Goal: Transaction & Acquisition: Purchase product/service

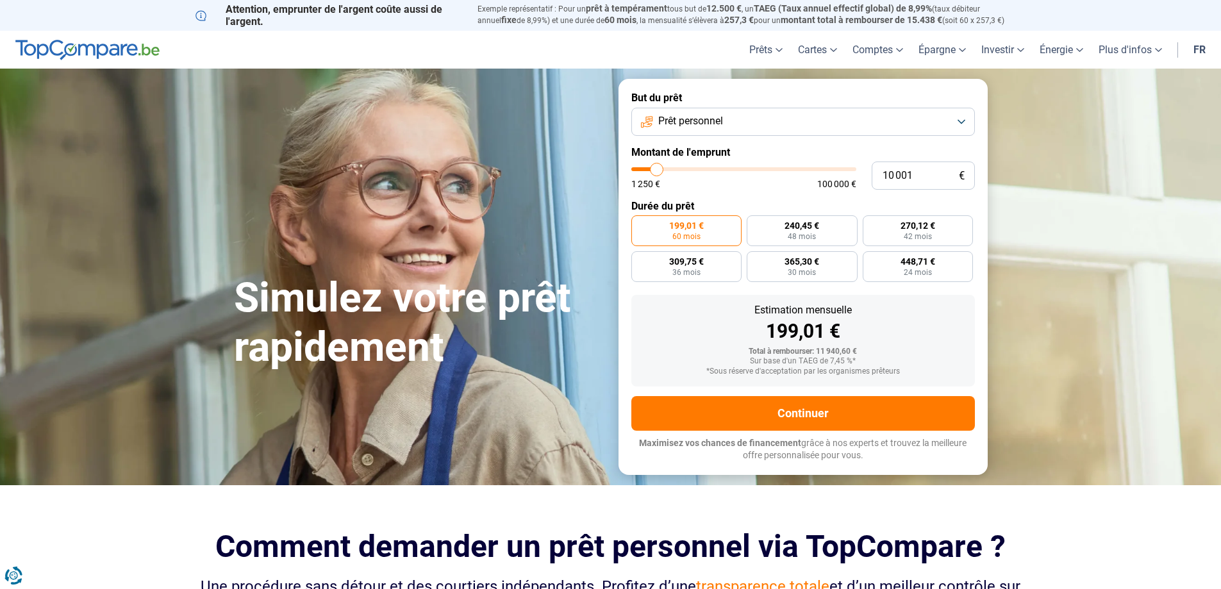
click at [731, 111] on button "Prêt personnel" at bounding box center [803, 122] width 344 height 28
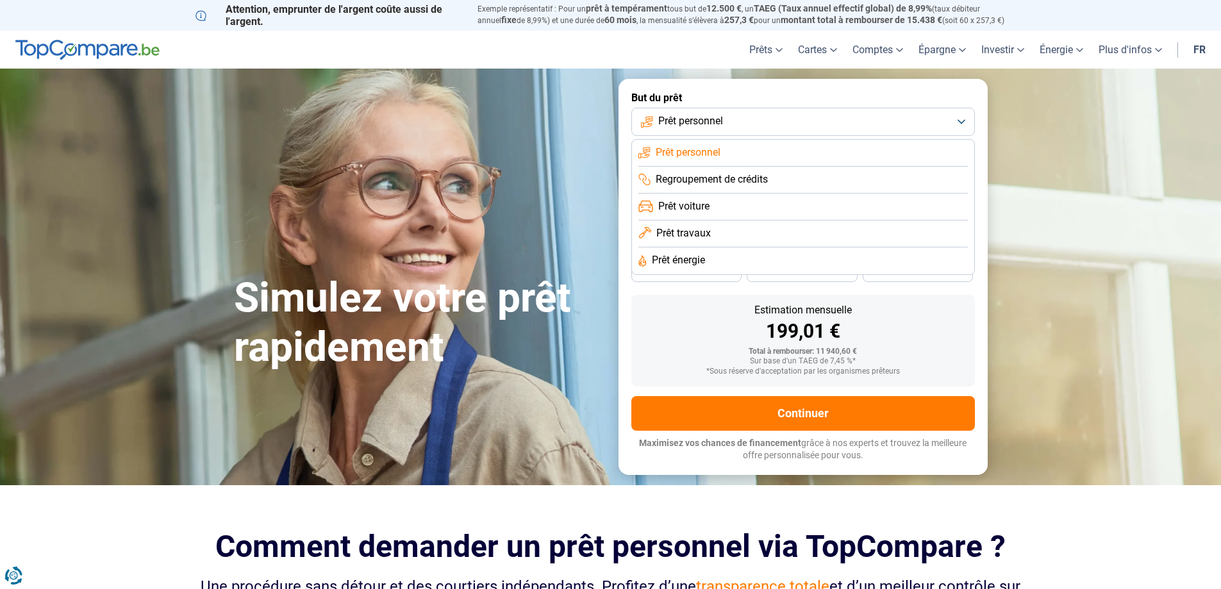
click at [731, 116] on button "Prêt personnel" at bounding box center [803, 122] width 344 height 28
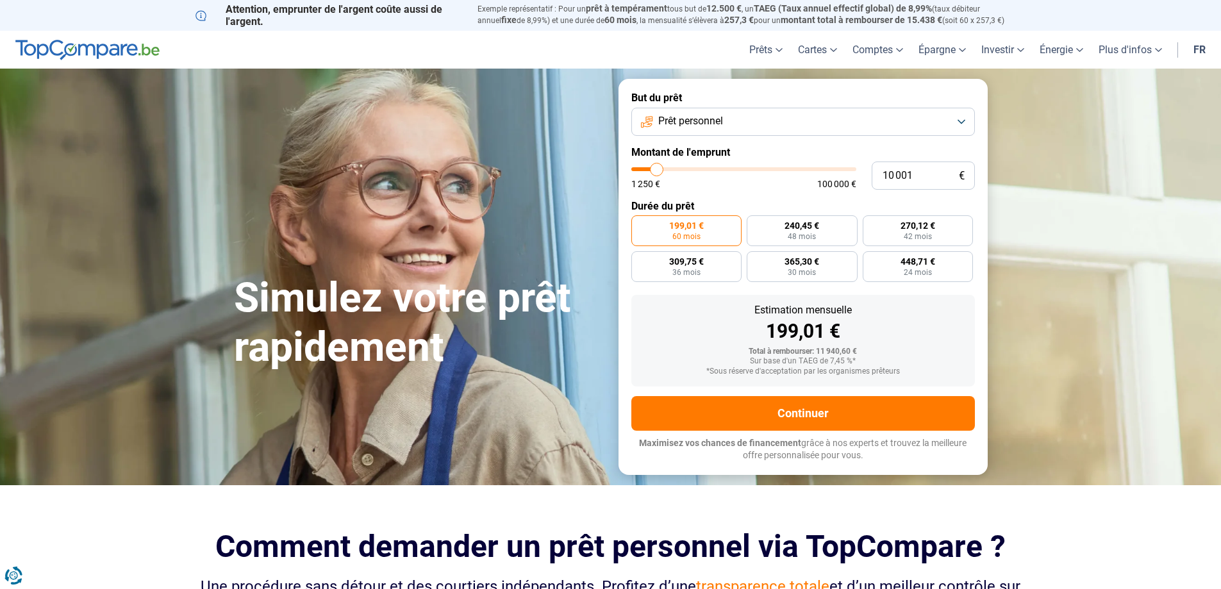
type input "9 750"
type input "9750"
type input "10 500"
type input "10500"
type input "12 000"
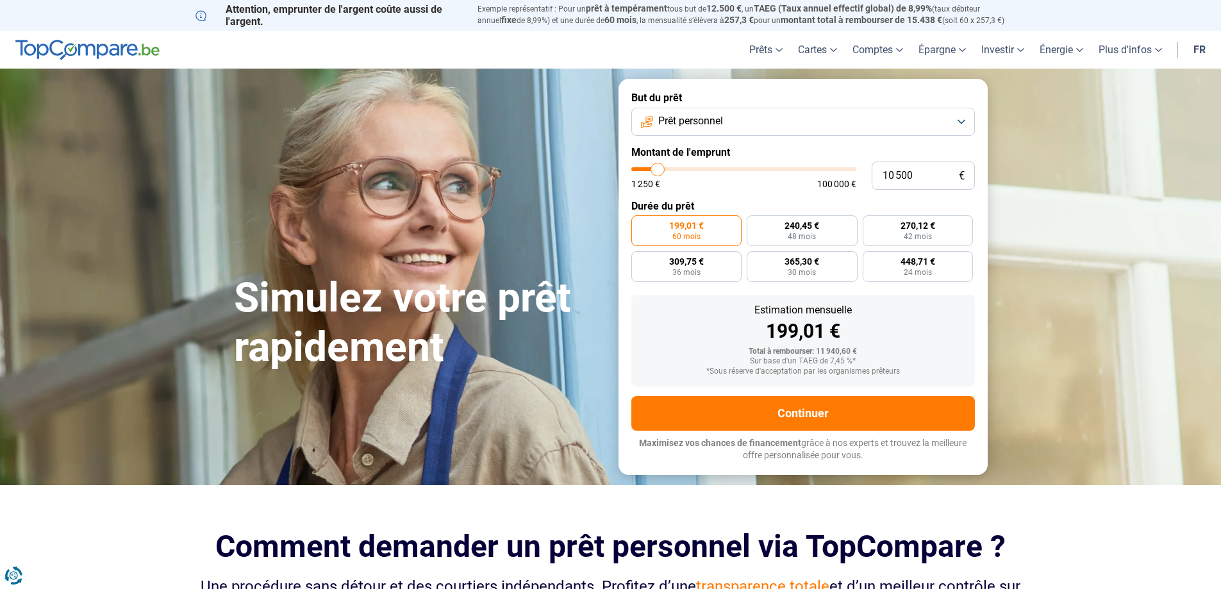
type input "12000"
type input "14 000"
type input "14000"
type input "17 000"
type input "17000"
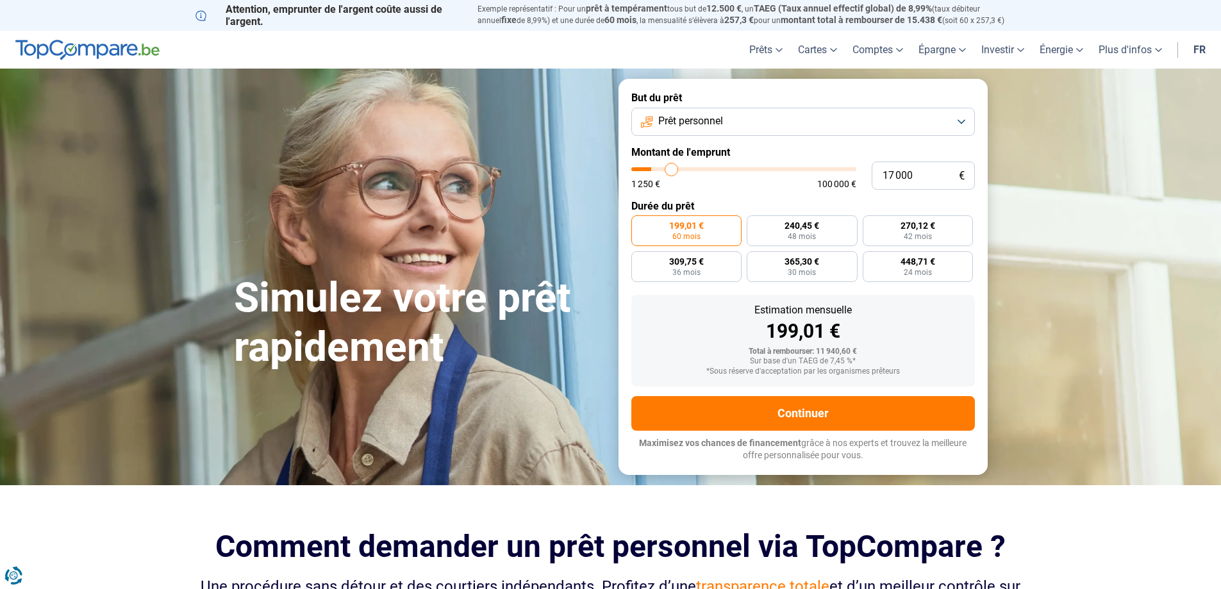
type input "19 250"
type input "19250"
type input "21 250"
type input "21250"
type input "23 250"
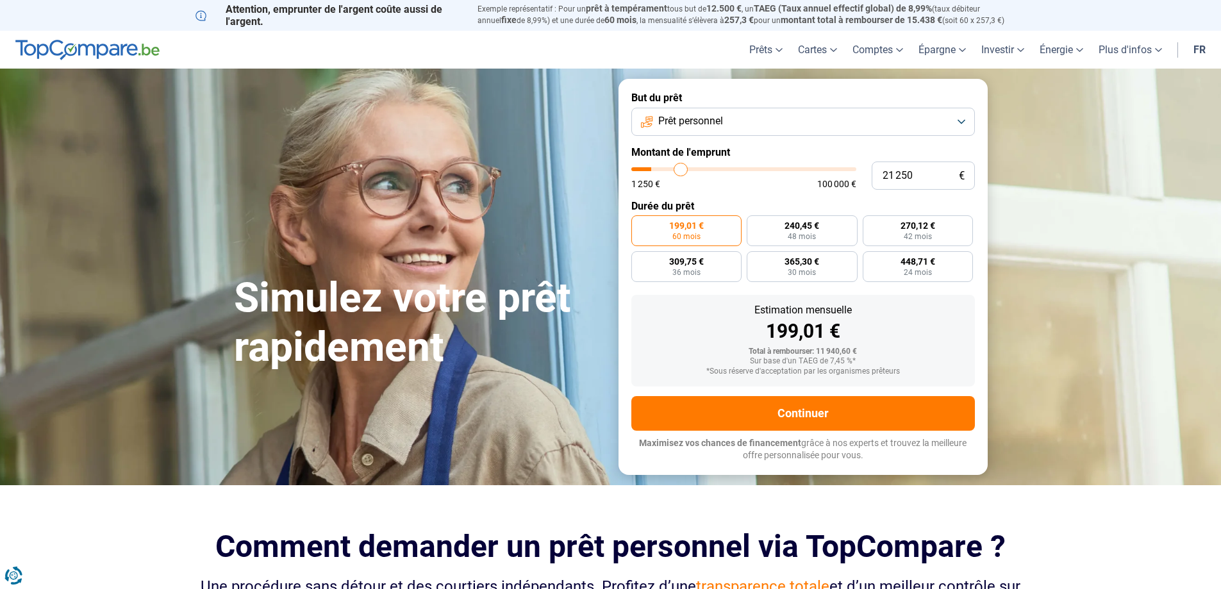
type input "23250"
type input "24 500"
type input "24500"
type input "25 250"
type input "25250"
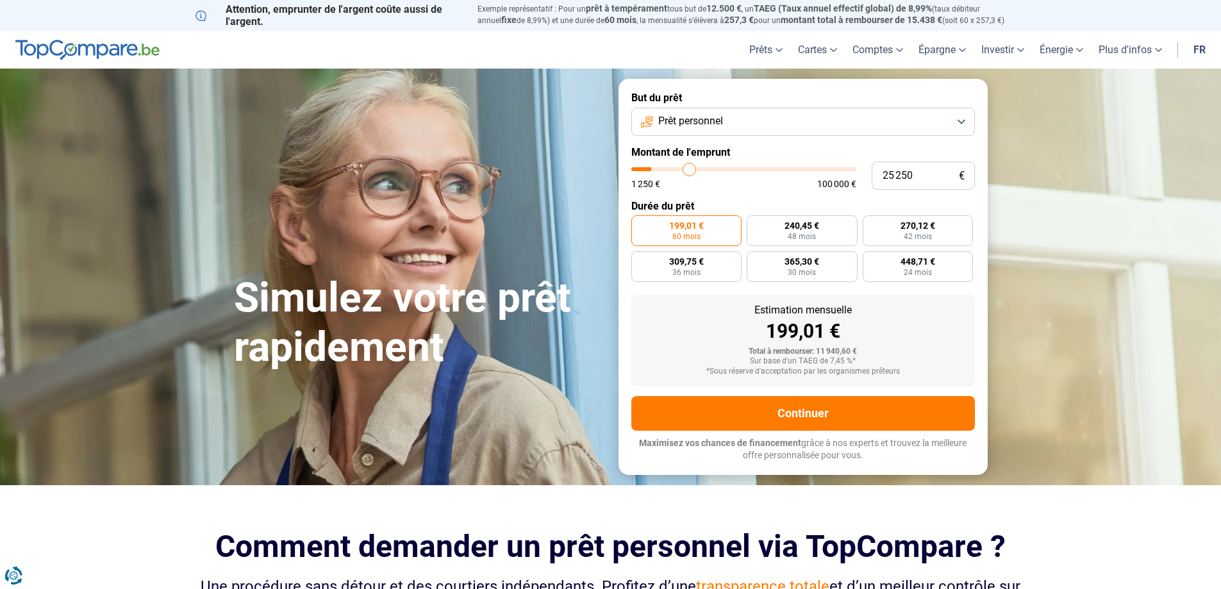
type input "26 250"
type input "26250"
type input "26 750"
type input "26750"
type input "27 500"
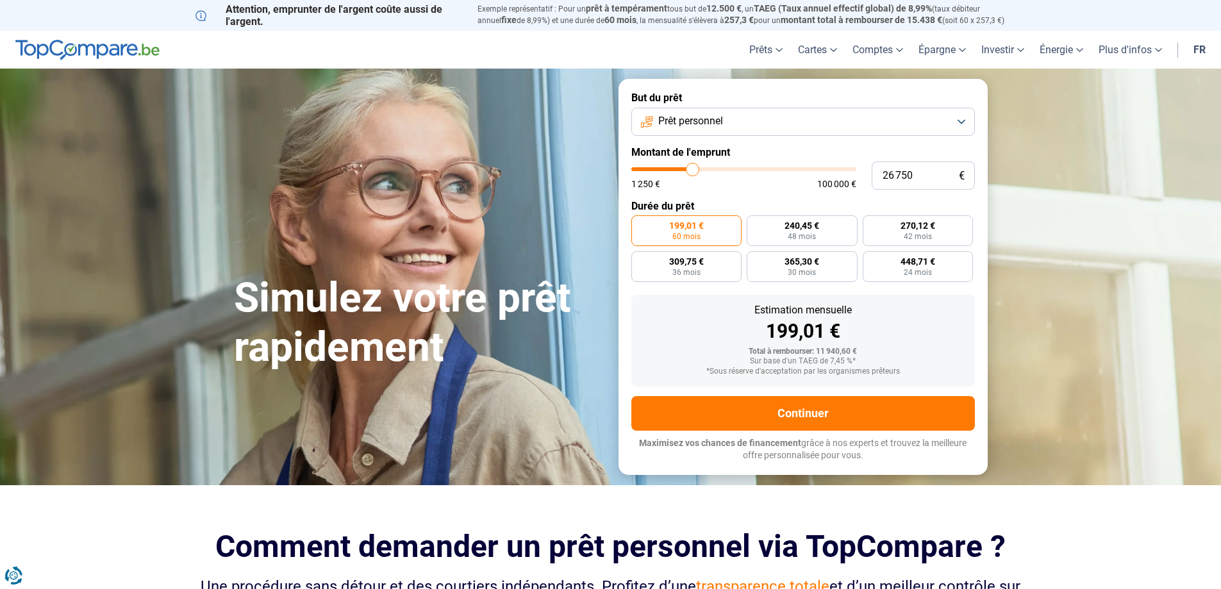
type input "27500"
type input "28 000"
type input "28000"
type input "28 750"
type input "28750"
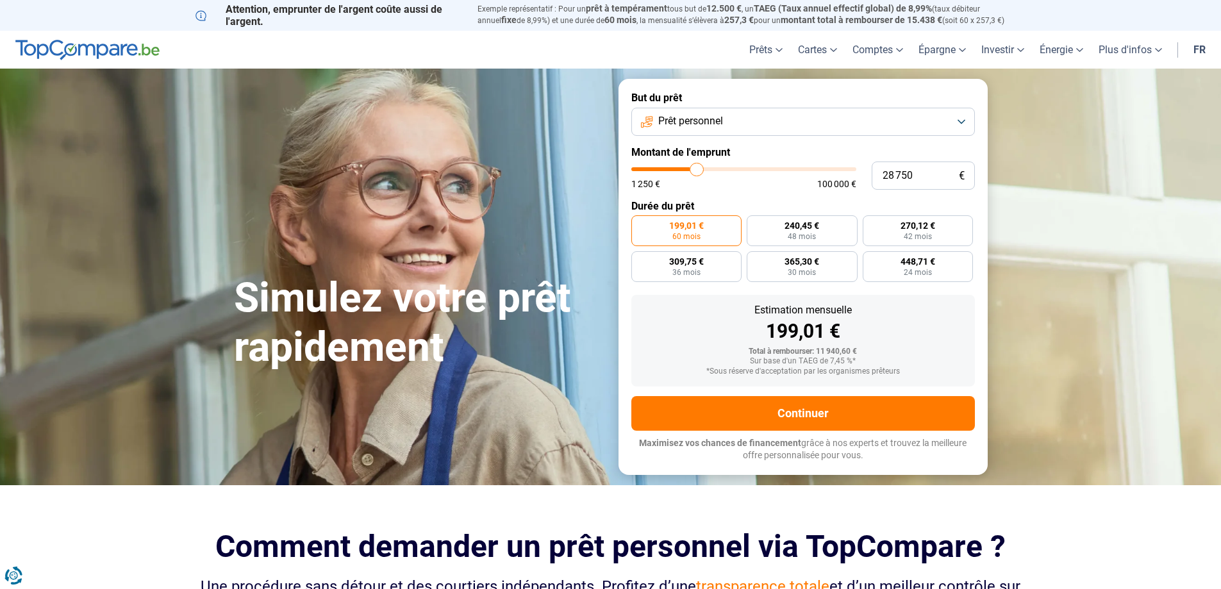
type input "30 250"
type input "30250"
type input "32 250"
type input "32250"
type input "33 250"
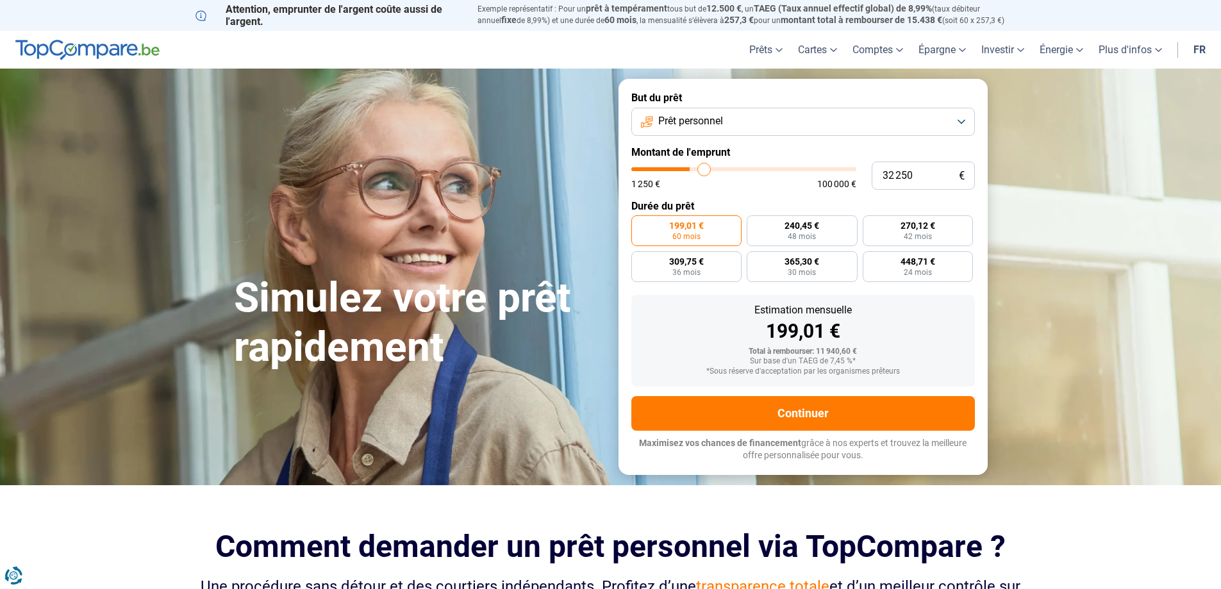
type input "33250"
type input "34 000"
type input "34000"
type input "34 250"
type input "34250"
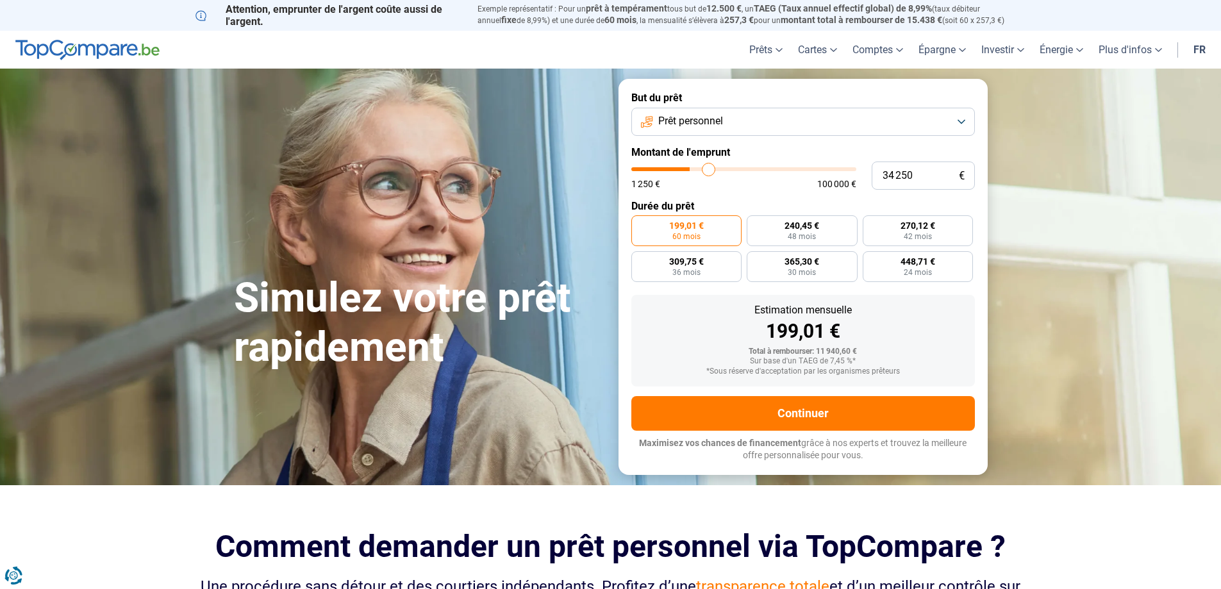
type input "34 750"
type input "34750"
type input "35 000"
type input "35000"
type input "35 250"
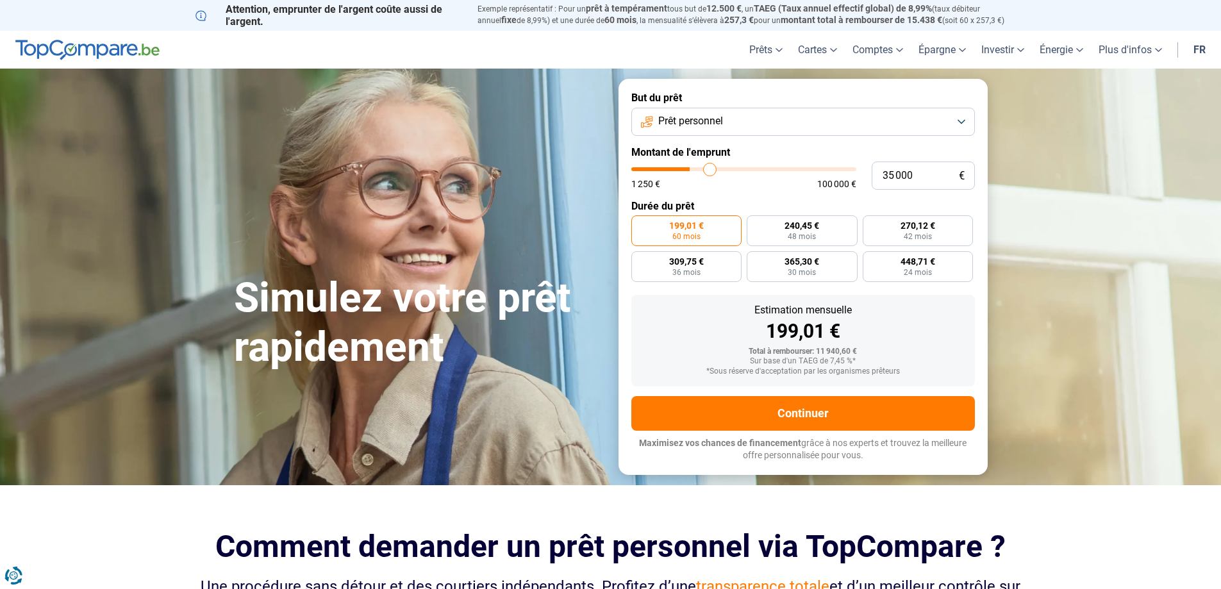
type input "35250"
type input "35 500"
type input "35500"
type input "35 750"
type input "35750"
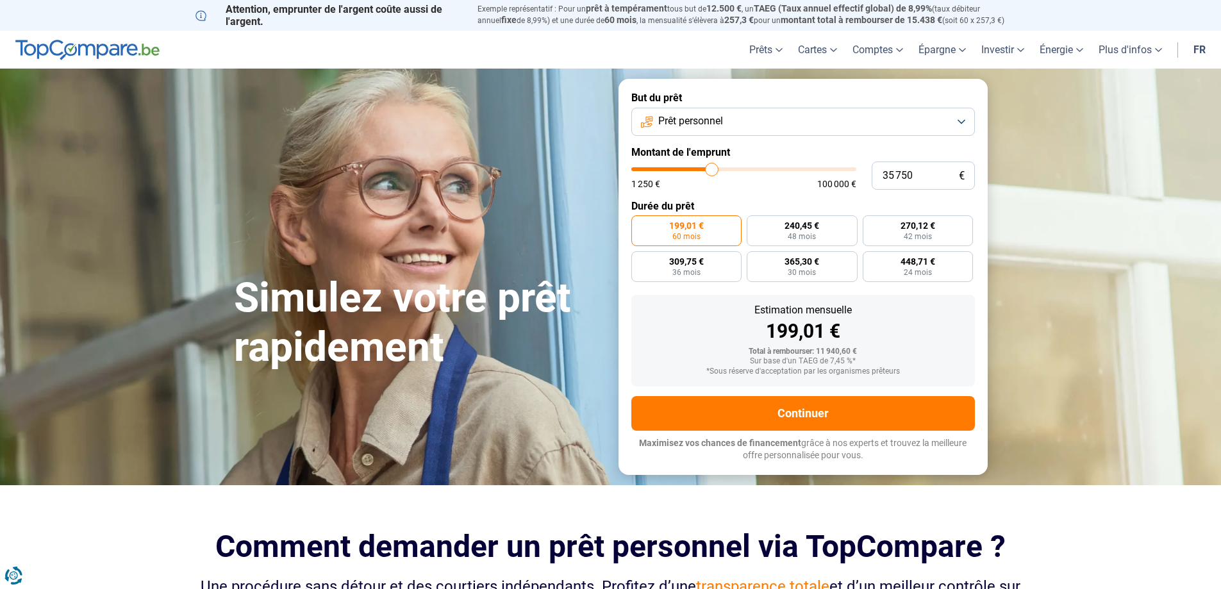
type input "35 500"
type input "35500"
type input "35 000"
type input "35000"
type input "34 250"
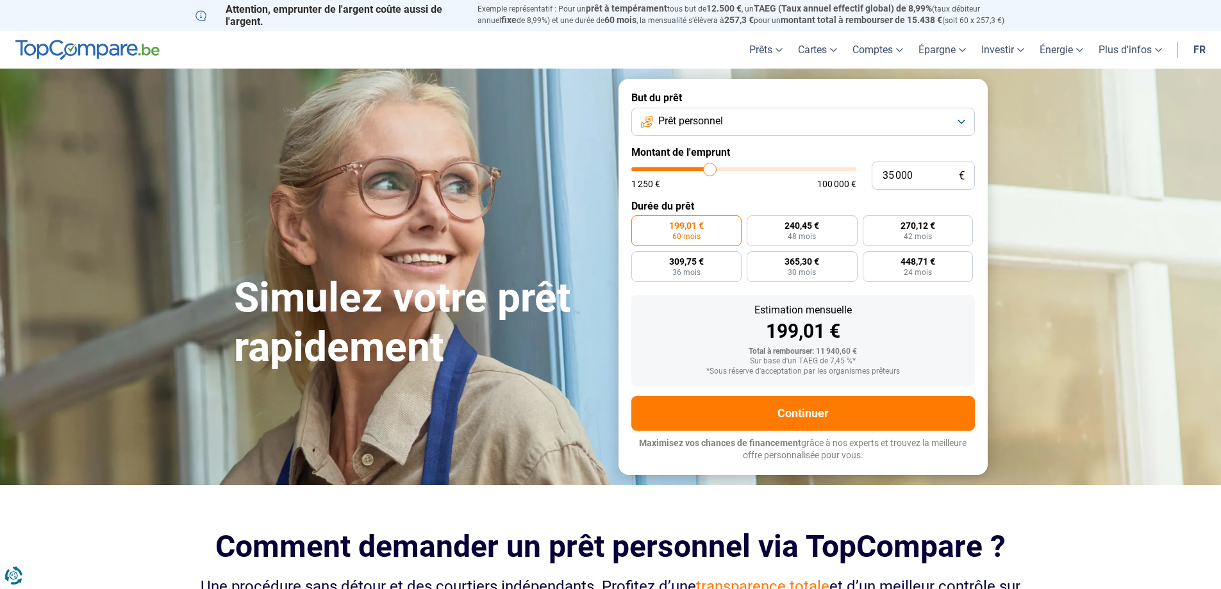
type input "34250"
type input "34 000"
type input "34000"
type input "33 250"
type input "33250"
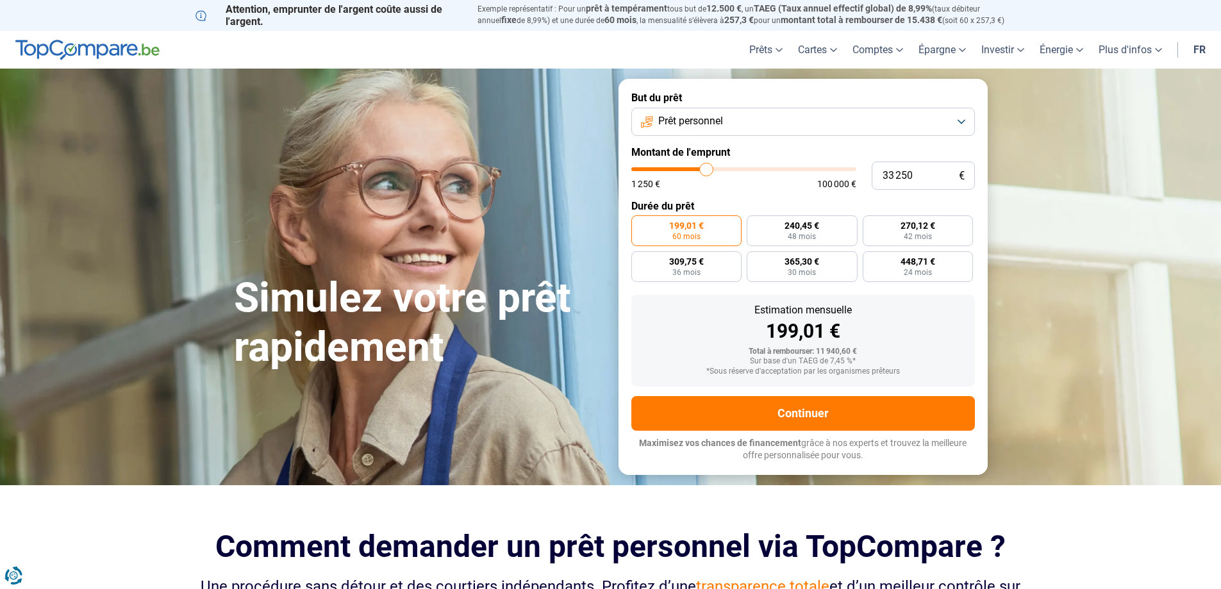
type input "32 750"
type input "32750"
type input "32 250"
type input "32250"
type input "32 000"
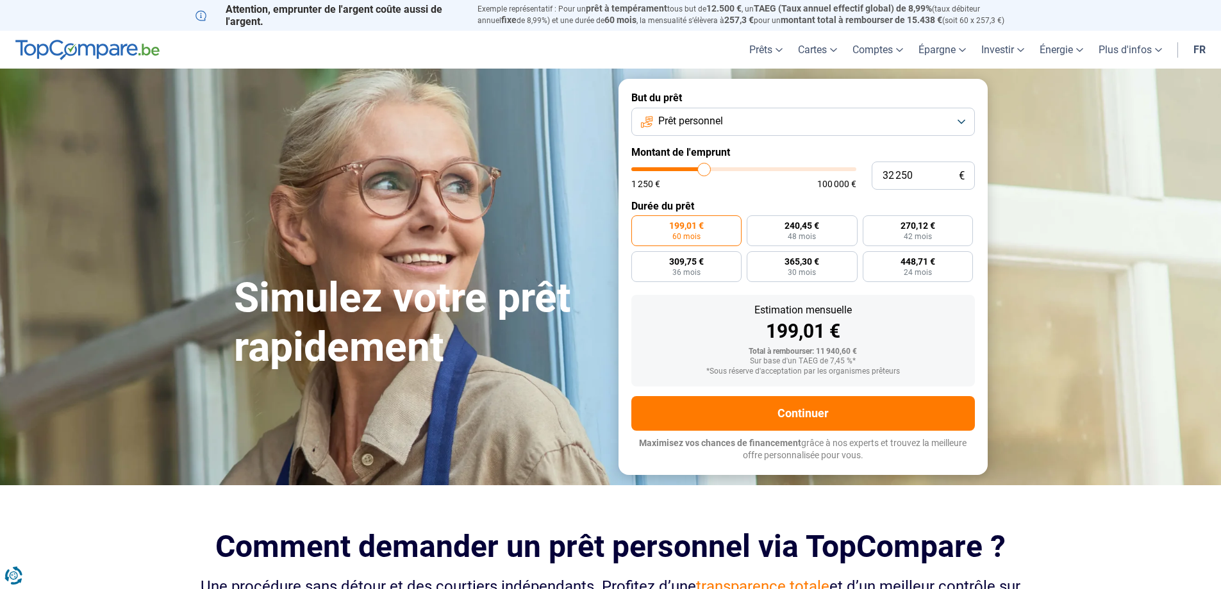
type input "32000"
type input "31 250"
type input "31250"
type input "30 250"
type input "30250"
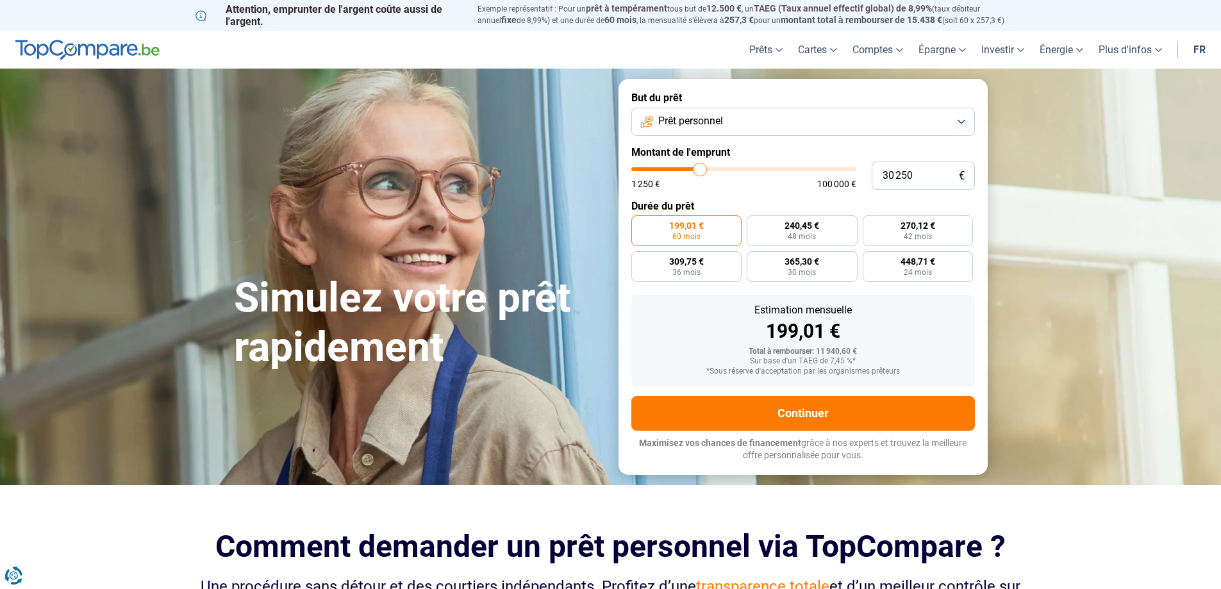
type input "29 500"
type input "29500"
type input "29 250"
type input "29250"
type input "29 000"
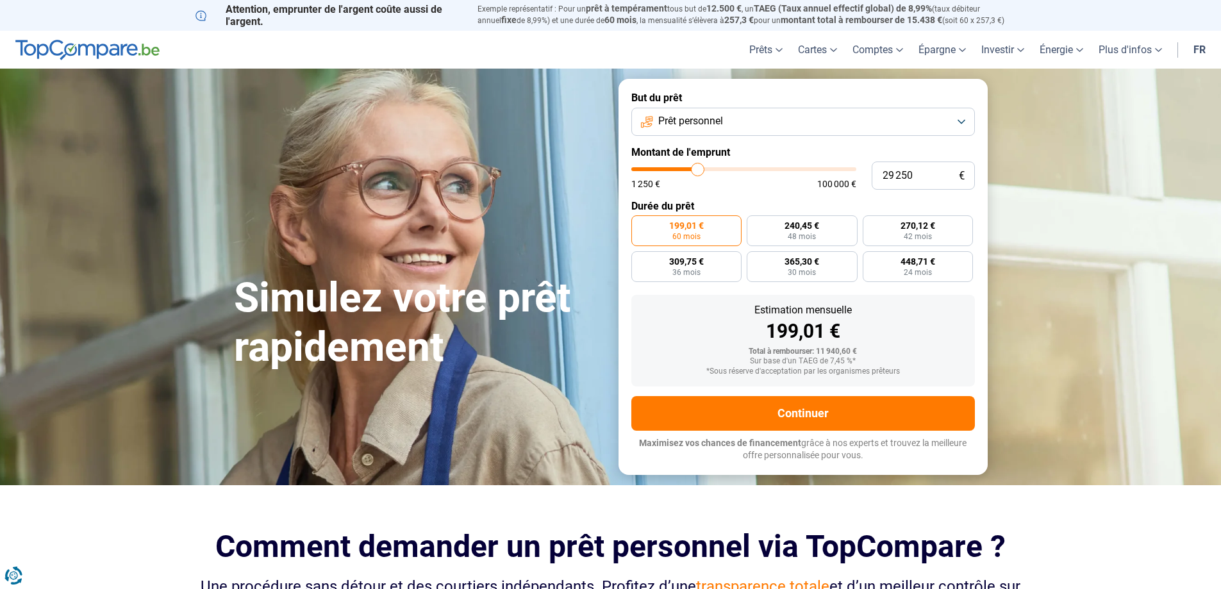
type input "29000"
type input "28 750"
type input "28750"
type input "28 250"
type input "28250"
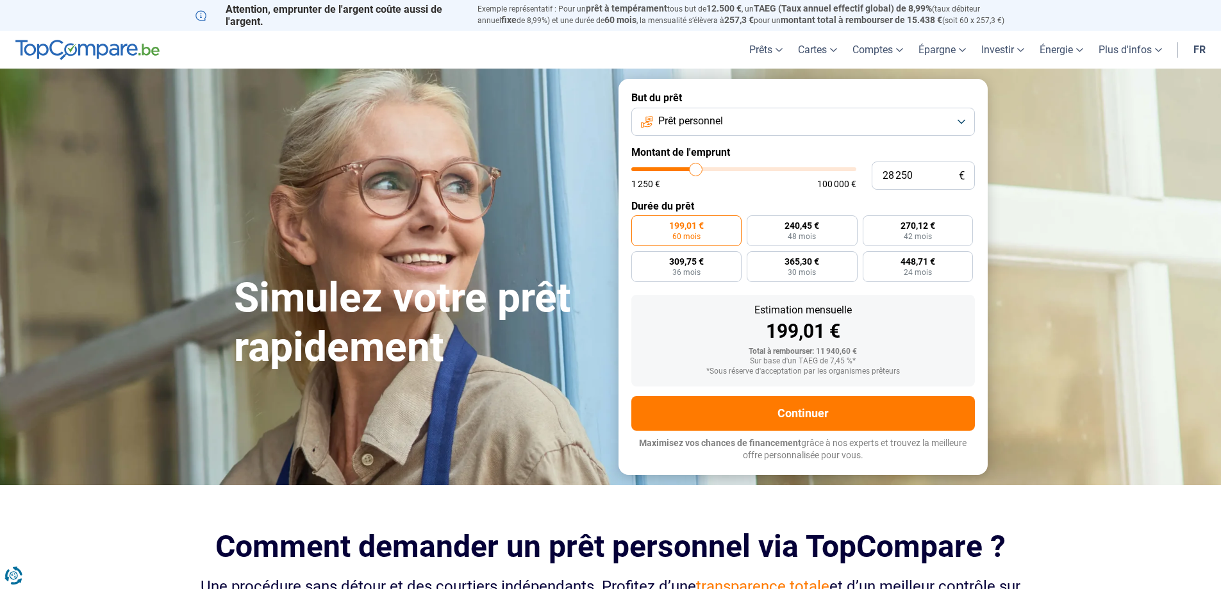
type input "27 750"
type input "27750"
type input "27 500"
type input "27500"
type input "26 750"
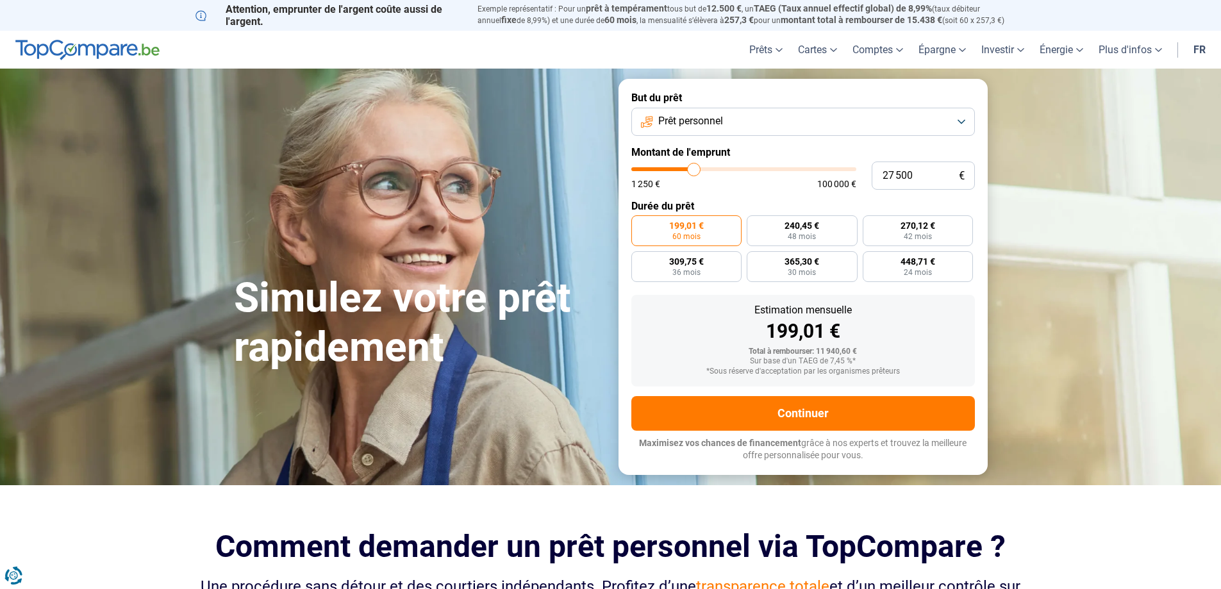
type input "26750"
type input "26 500"
type input "26500"
type input "26 250"
type input "26250"
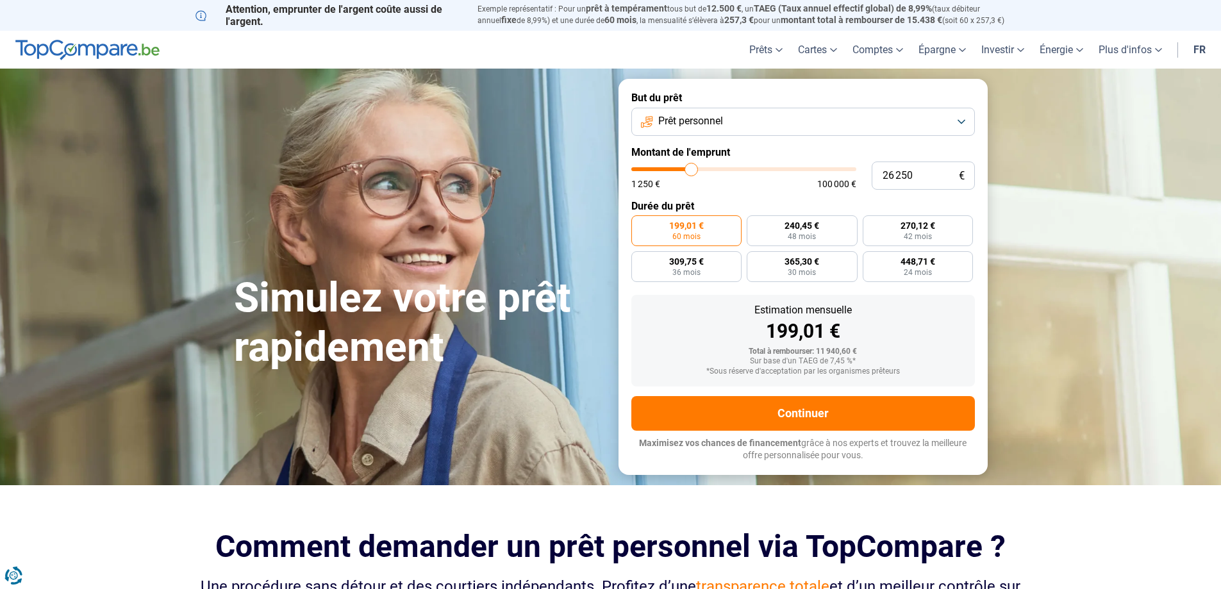
type input "26 000"
type input "26000"
type input "25 750"
type input "25750"
type input "25 250"
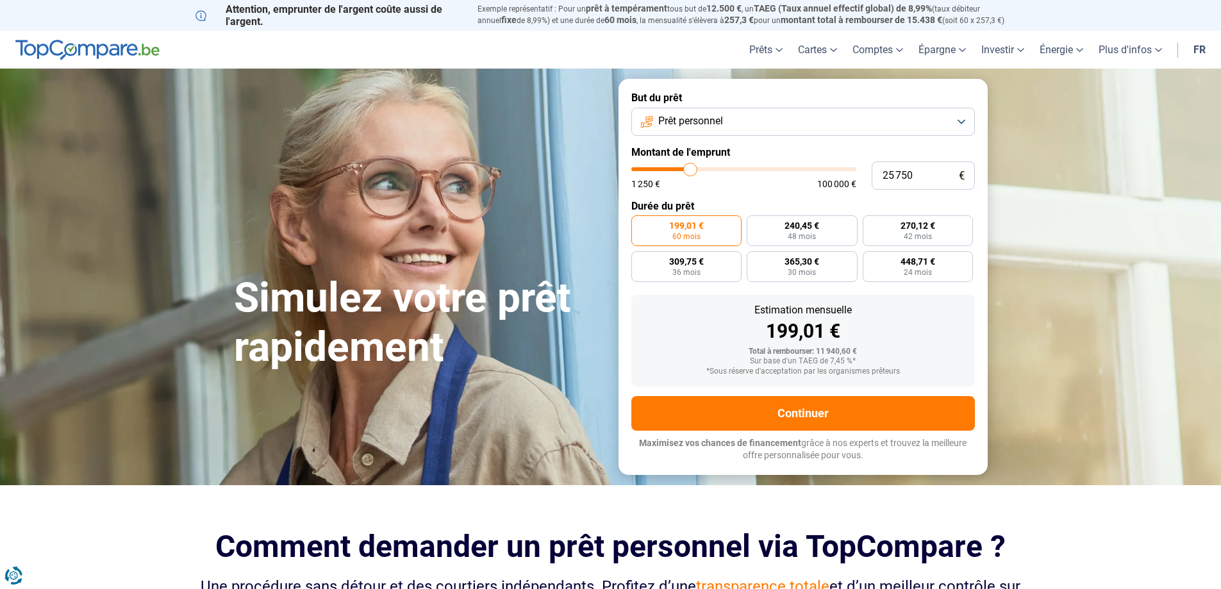
type input "25250"
type input "25 000"
type input "25000"
type input "24 750"
type input "24750"
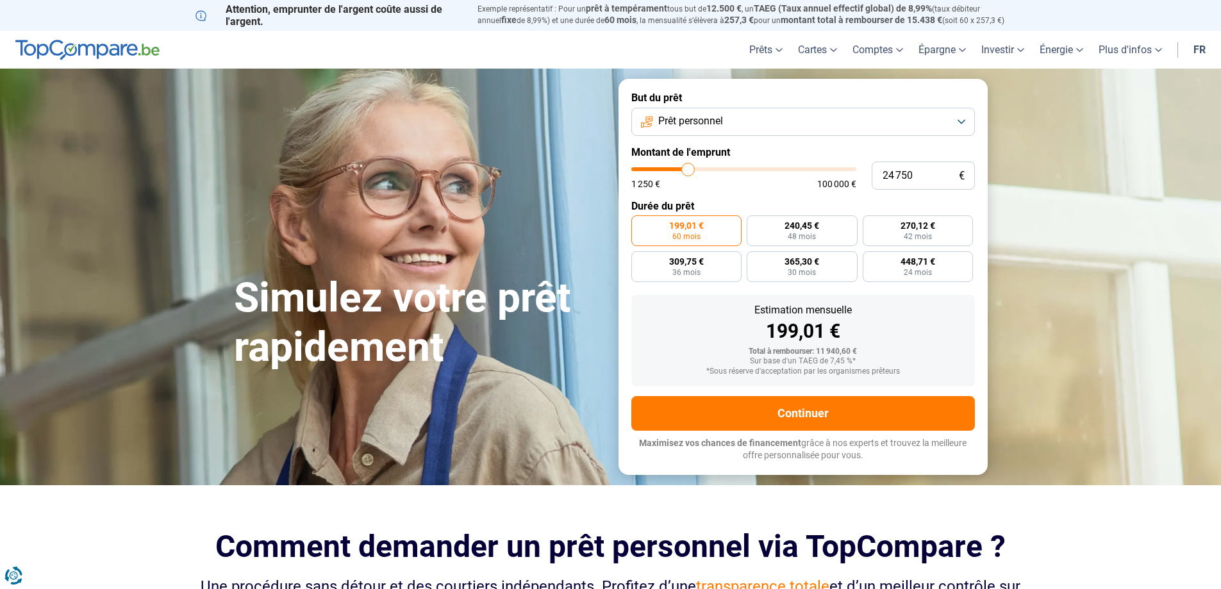
type input "24 500"
type input "24500"
type input "23 750"
type input "23750"
type input "23 500"
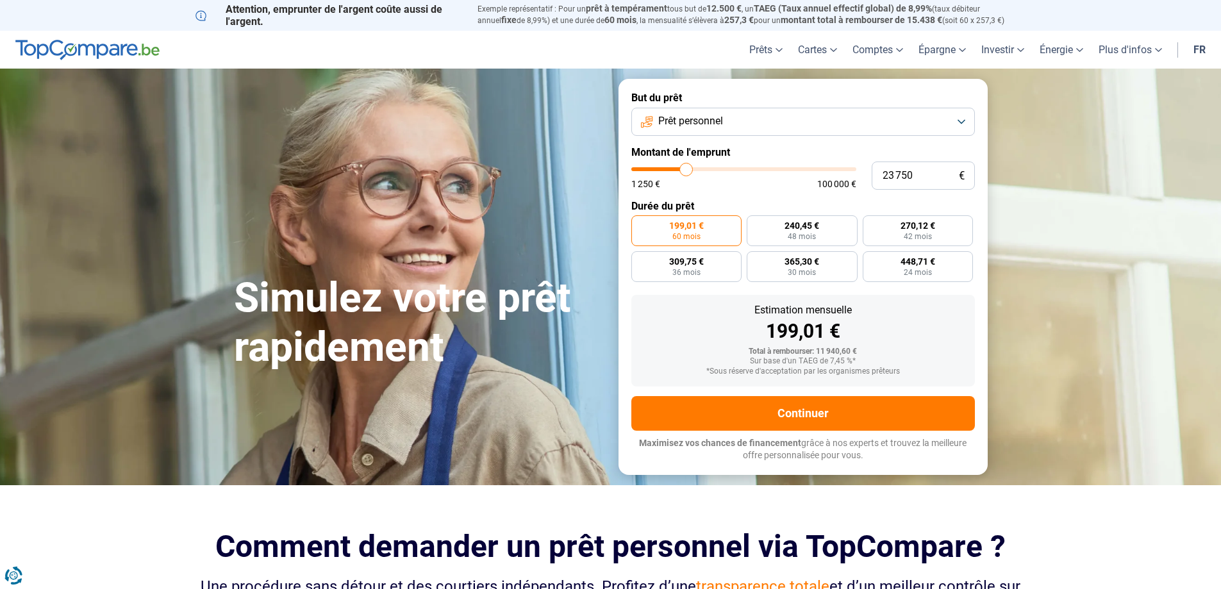
type input "23500"
type input "23 250"
type input "23250"
type input "23 000"
type input "23000"
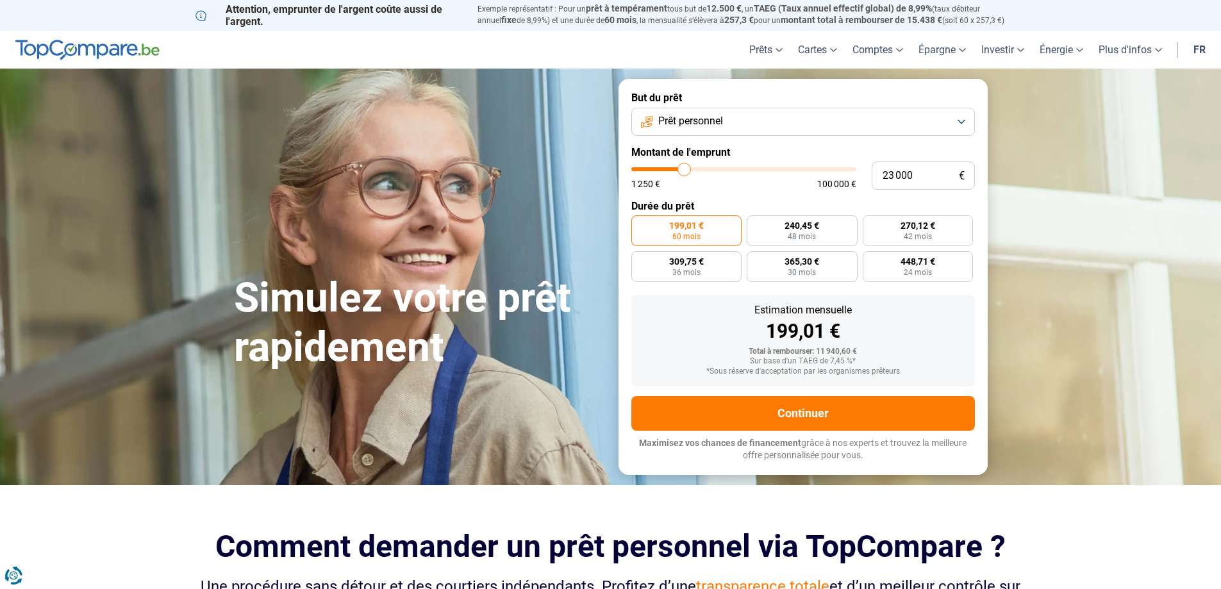
type input "22 750"
type input "22750"
type input "22 000"
type input "22000"
type input "21 750"
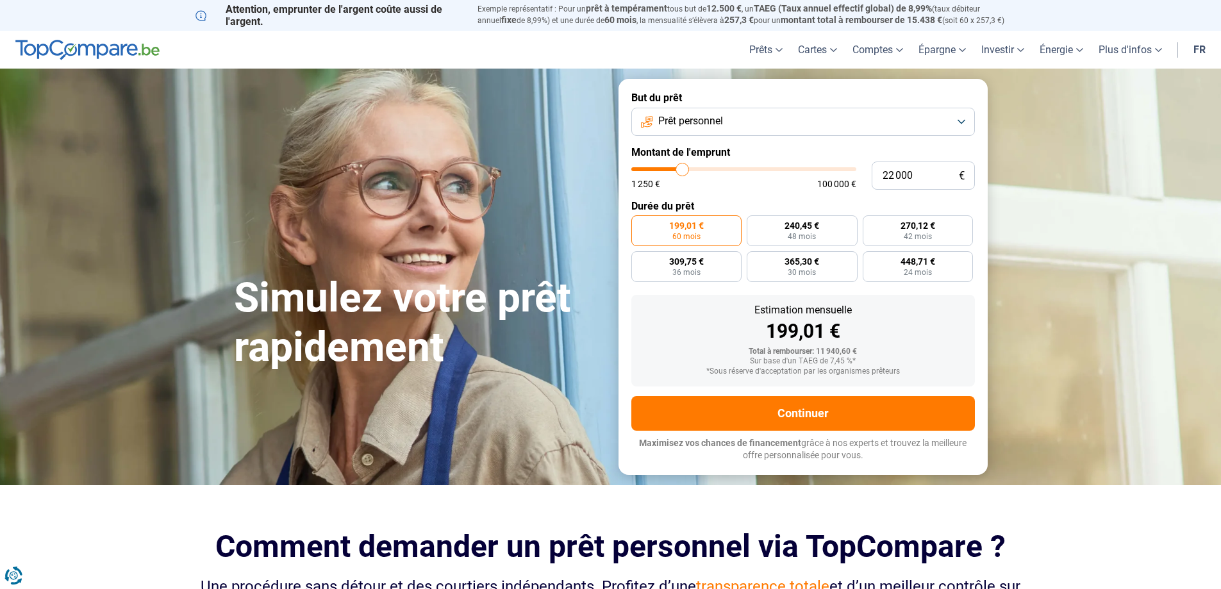
type input "21750"
type input "21 250"
type input "21250"
type input "20 750"
type input "20750"
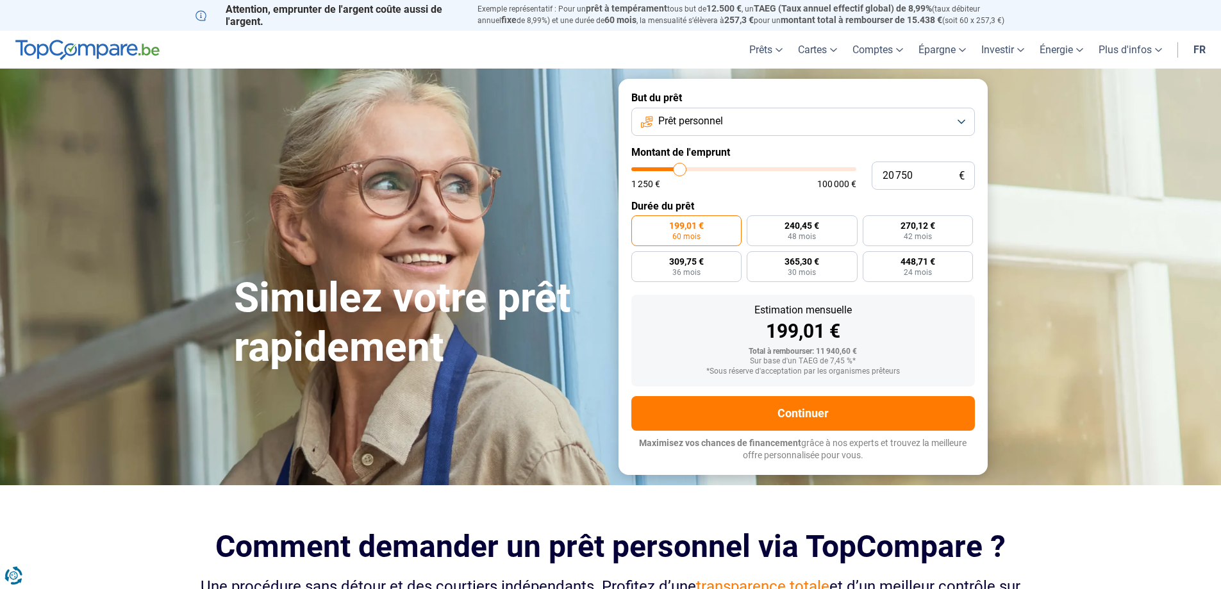
type input "20 250"
type input "20250"
type input "20 000"
type input "20000"
type input "19 750"
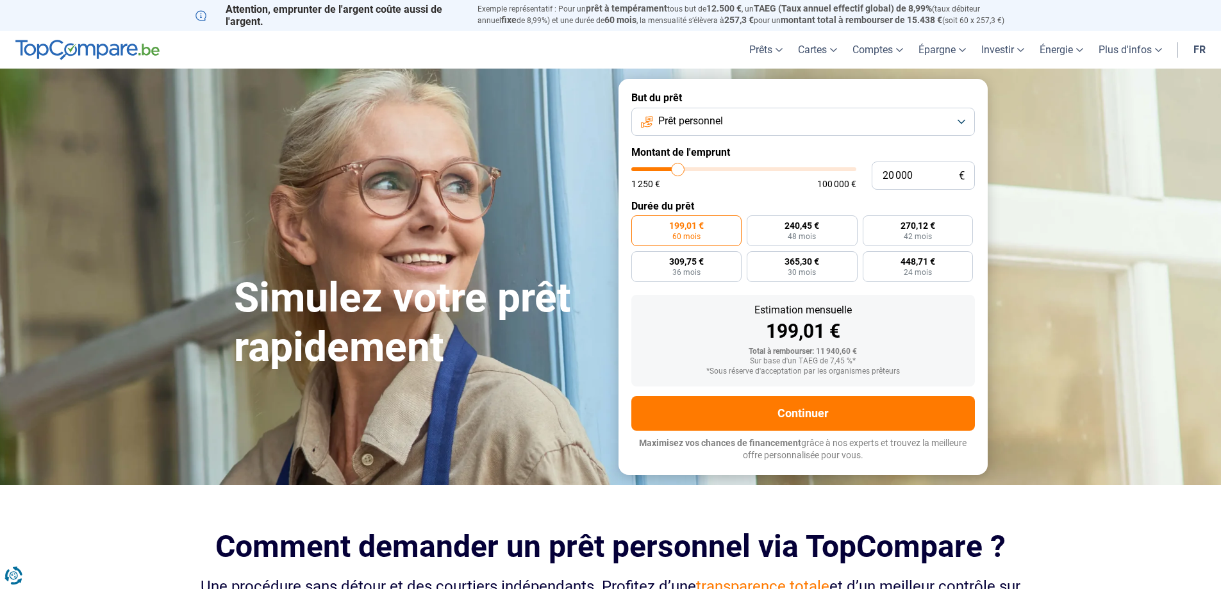
type input "19750"
type input "19 250"
type input "19250"
type input "19 000"
type input "19000"
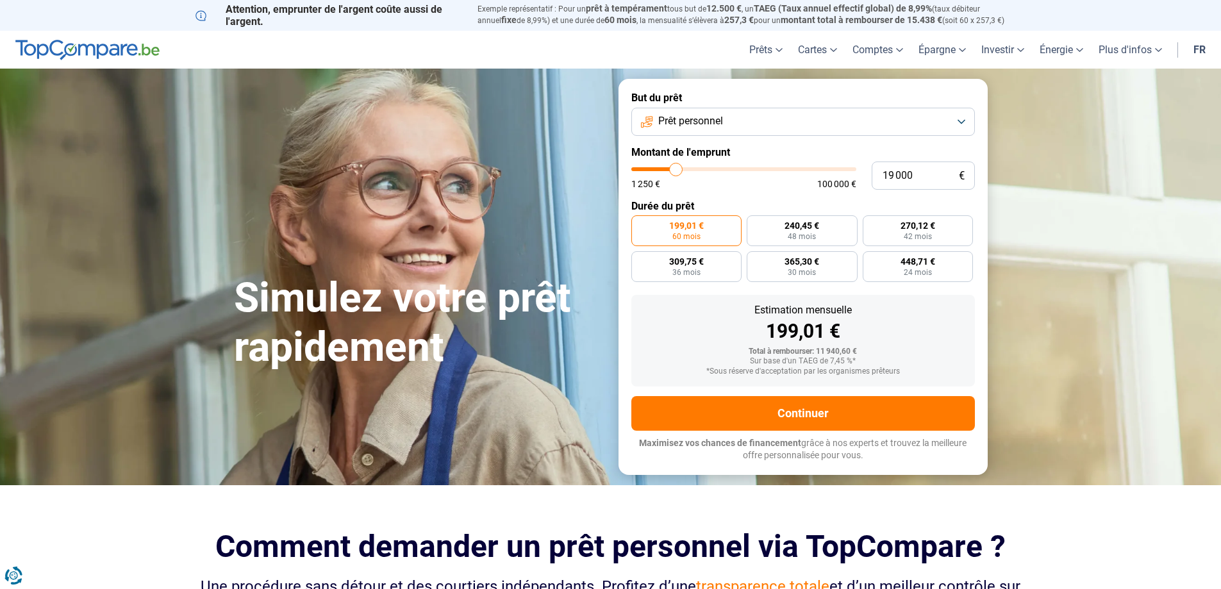
type input "17 750"
type input "17750"
type input "16 500"
type input "16500"
type input "15 500"
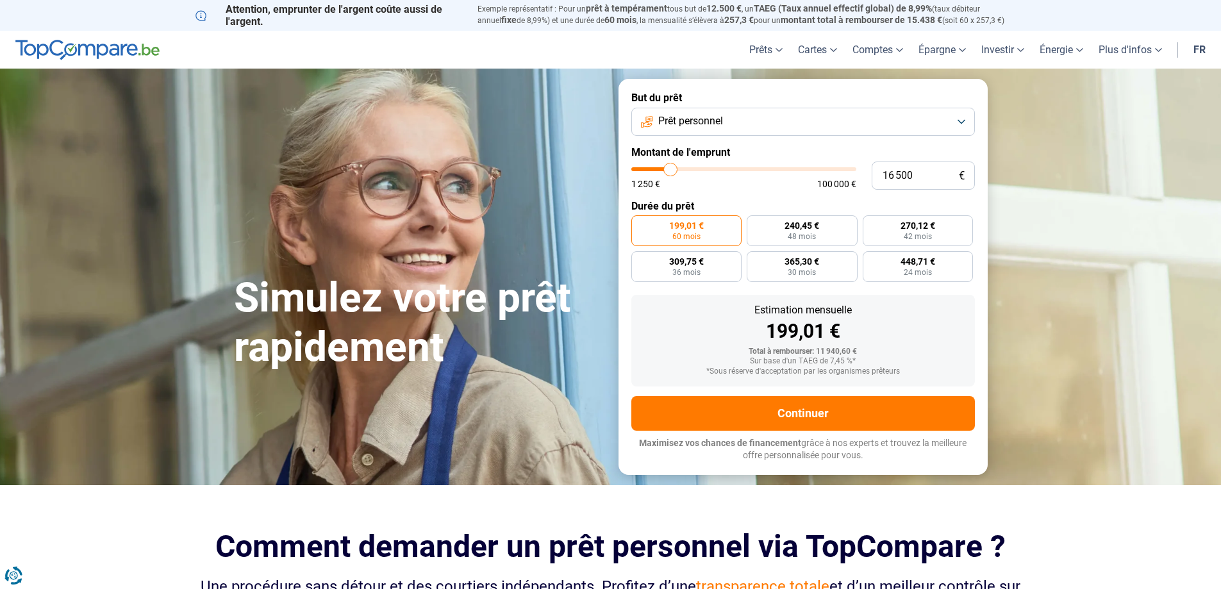
type input "15500"
type input "14 750"
type input "14750"
type input "14 500"
type input "14500"
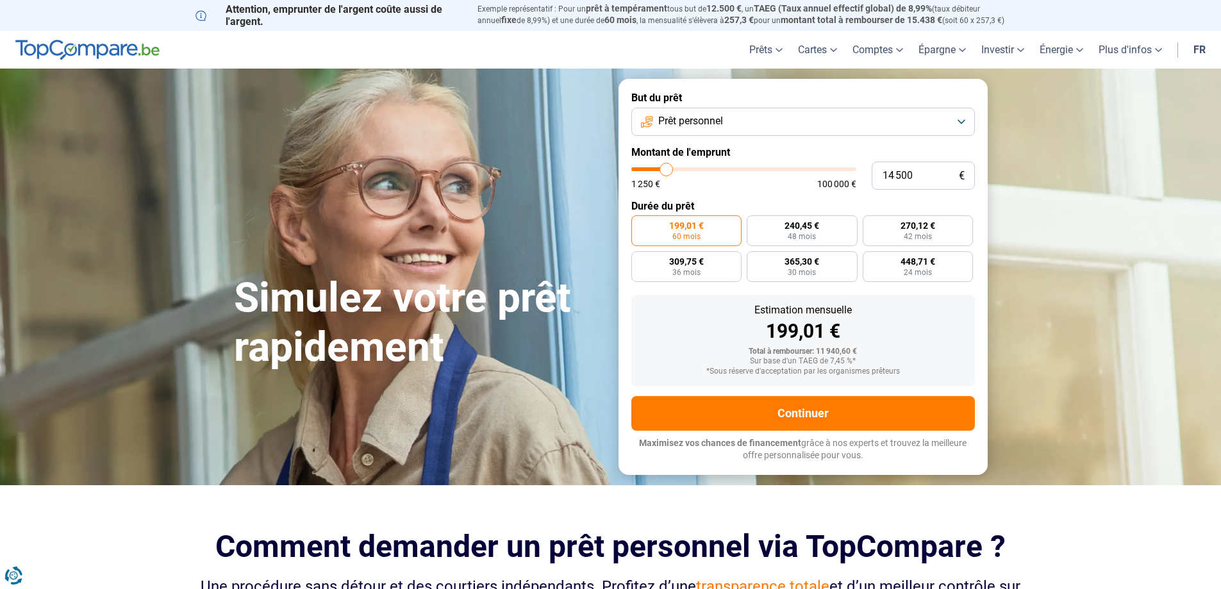
type input "14 250"
type input "14250"
type input "13 500"
type input "13500"
type input "13 250"
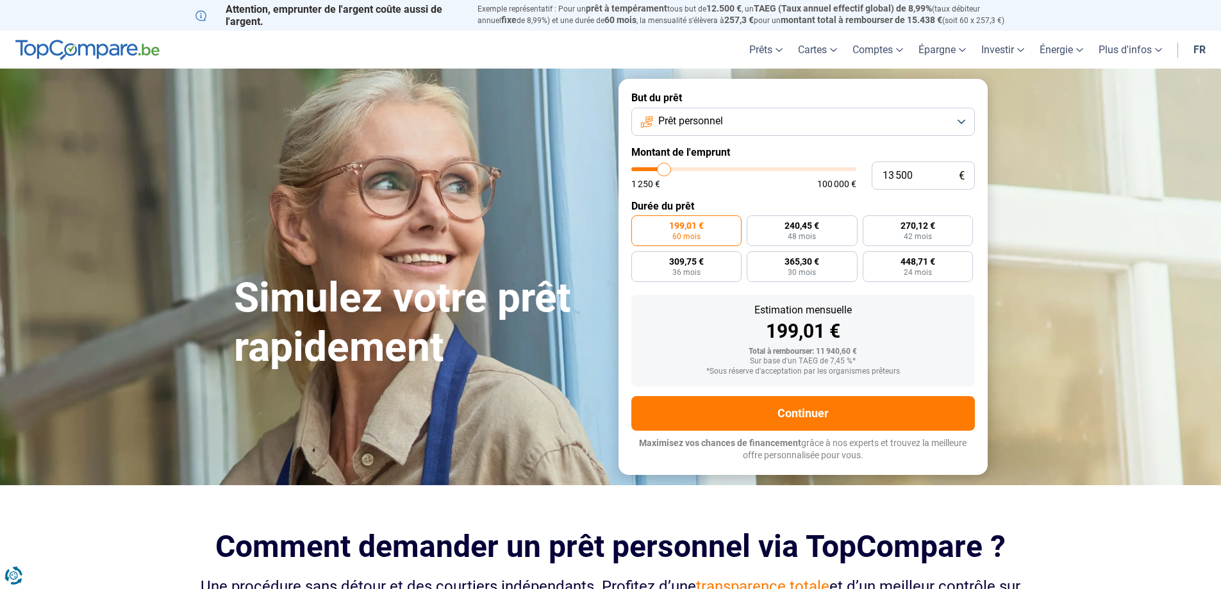
type input "13250"
type input "13 000"
type input "13000"
type input "12 750"
type input "12750"
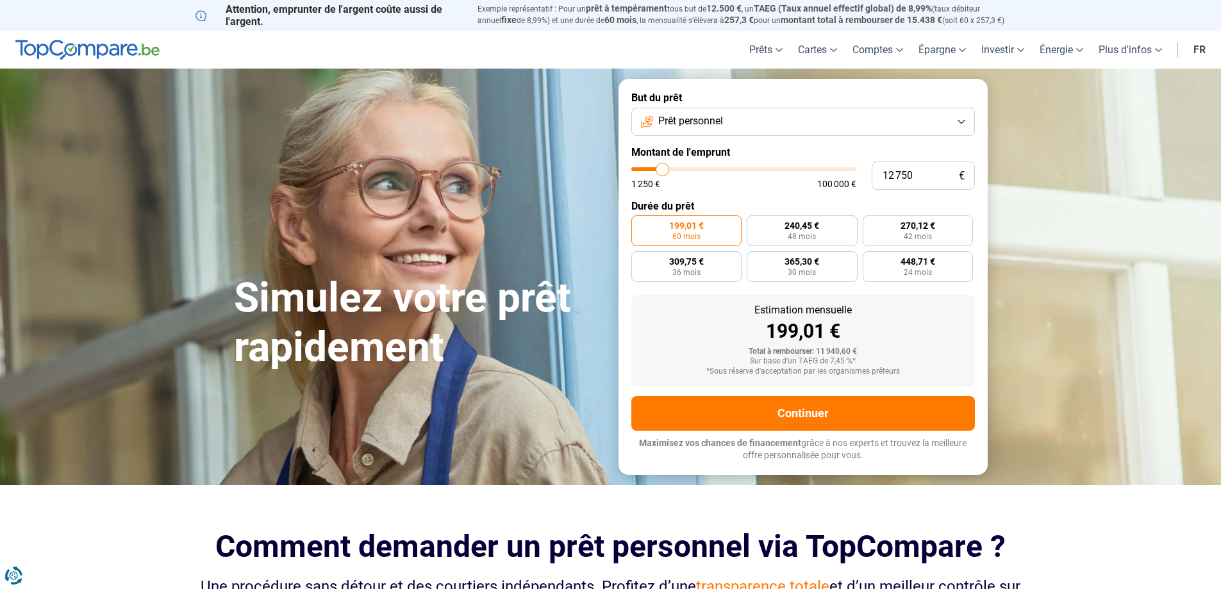
type input "12 000"
type input "12000"
click at [661, 171] on input "range" at bounding box center [743, 169] width 225 height 4
click at [783, 228] on label "288,51 € 48 mois" at bounding box center [802, 230] width 111 height 31
click at [755, 224] on input "288,51 € 48 mois" at bounding box center [751, 219] width 8 height 8
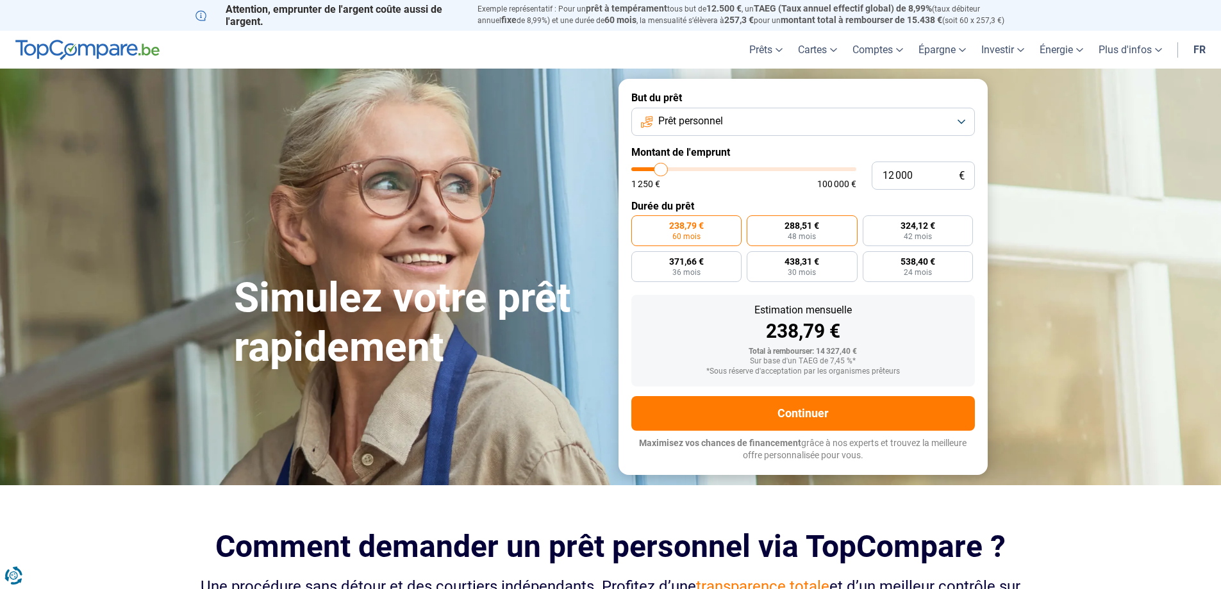
radio input "true"
click at [687, 231] on label "238,79 € 60 mois" at bounding box center [686, 230] width 111 height 31
click at [640, 224] on input "238,79 € 60 mois" at bounding box center [635, 219] width 8 height 8
radio input "true"
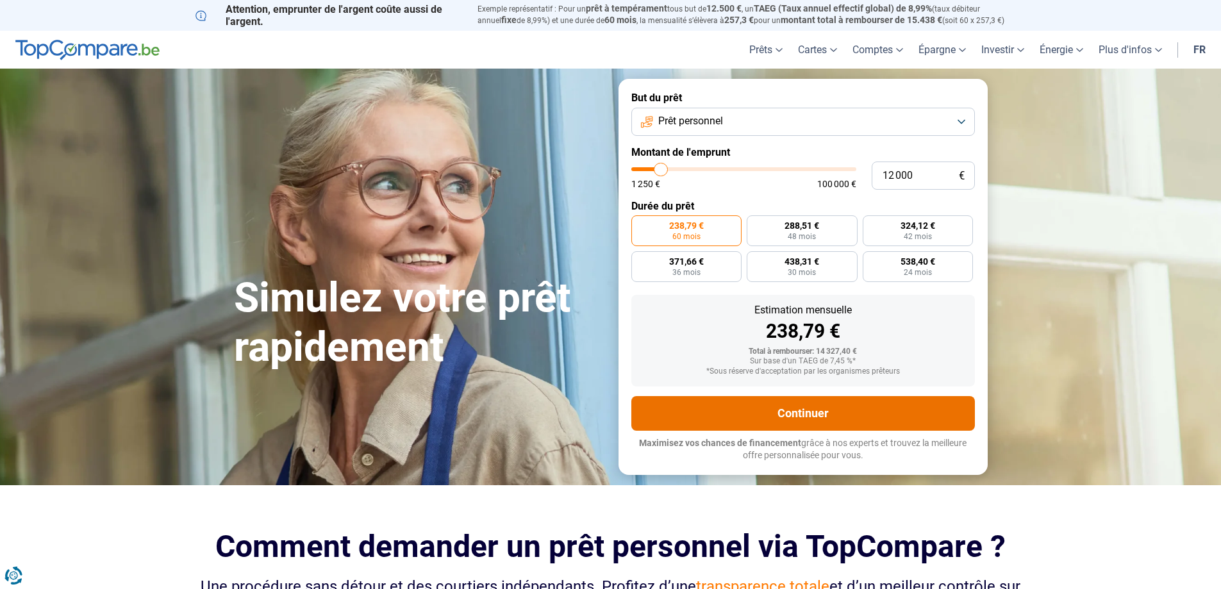
click at [807, 420] on button "Continuer" at bounding box center [803, 413] width 344 height 35
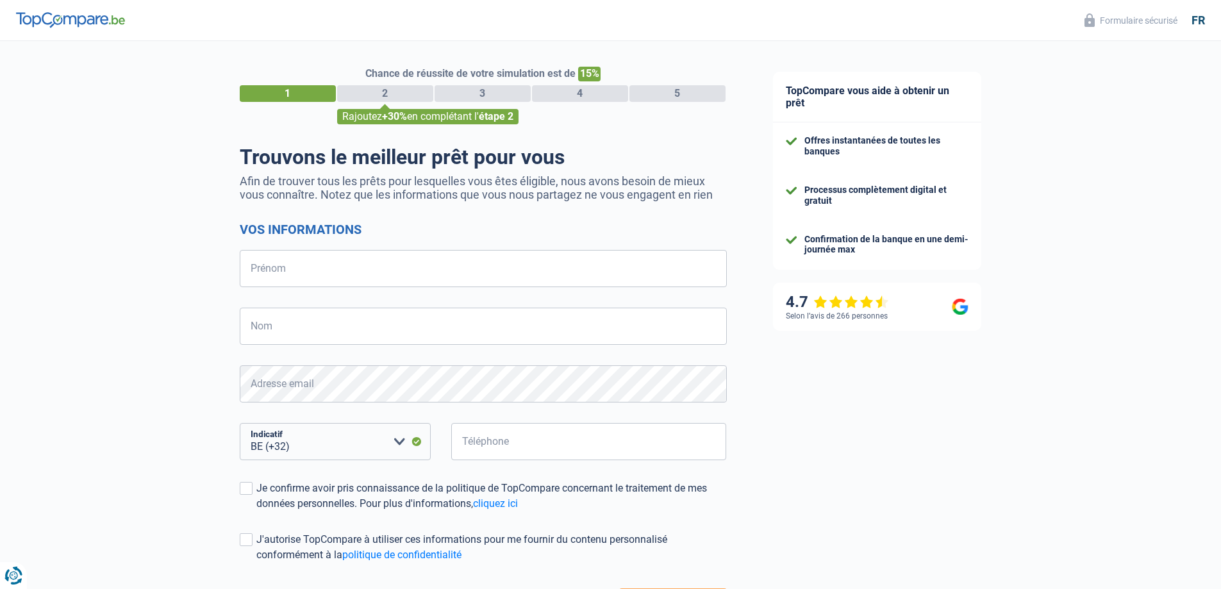
select select "32"
